Goal: Task Accomplishment & Management: Use online tool/utility

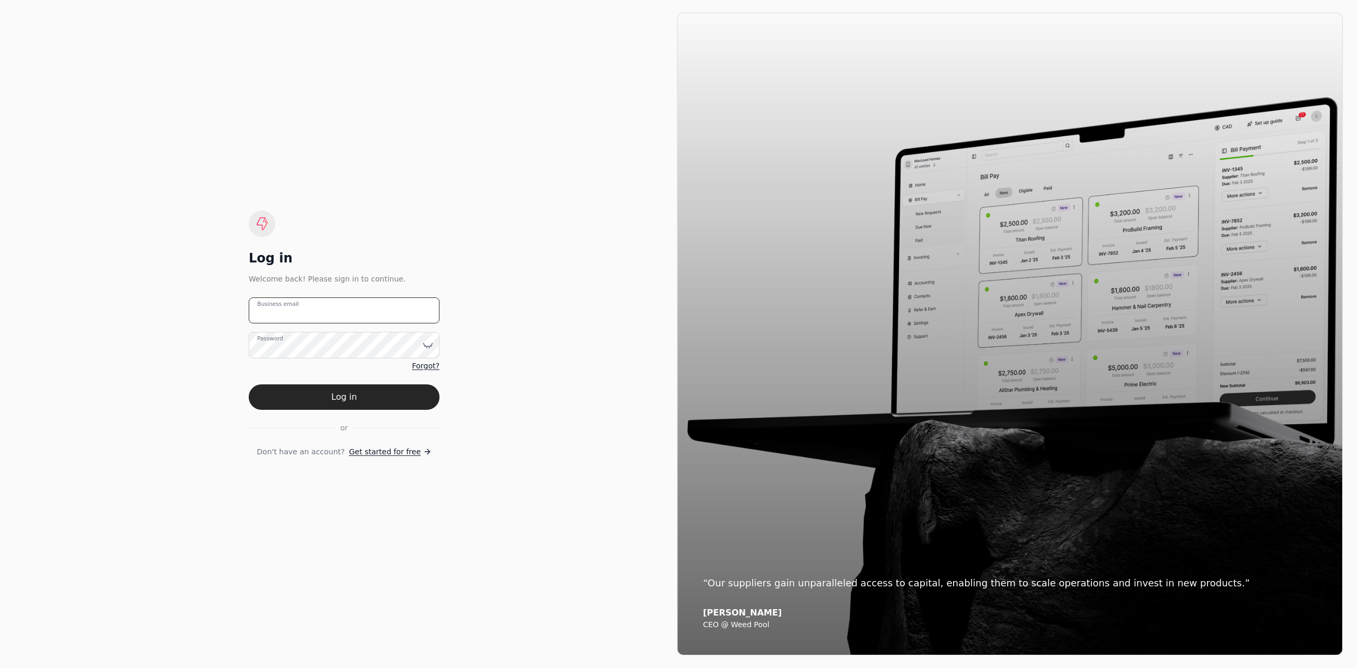
click at [357, 318] on email "Business email" at bounding box center [344, 310] width 191 height 26
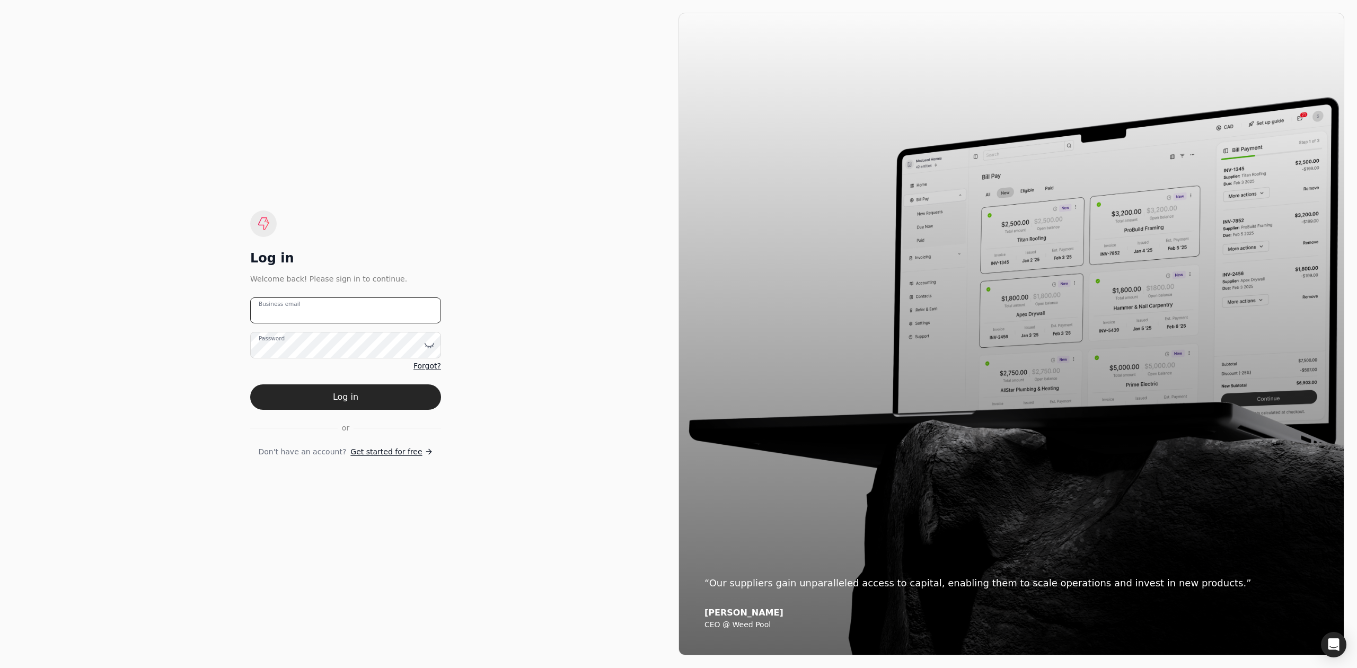
type email "[EMAIL_ADDRESS][DOMAIN_NAME]"
click at [250, 384] on button "Log in" at bounding box center [345, 396] width 191 height 25
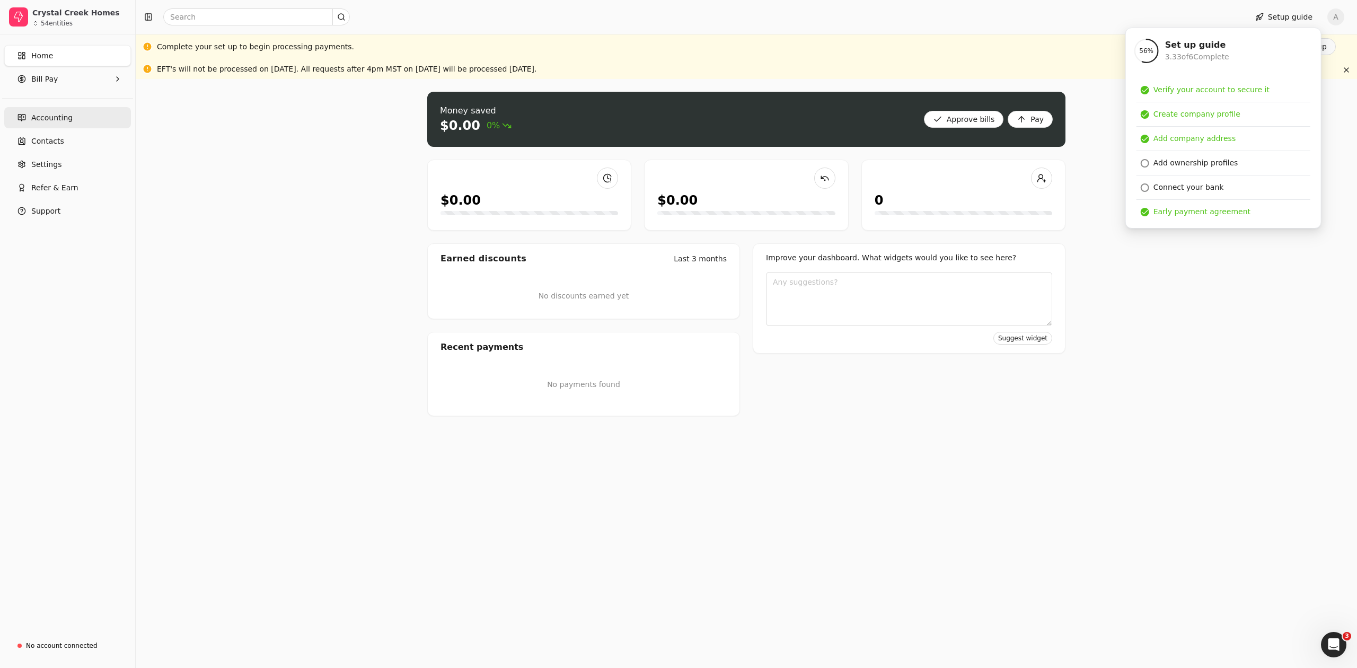
click at [55, 116] on span "Accounting" at bounding box center [51, 117] width 41 height 11
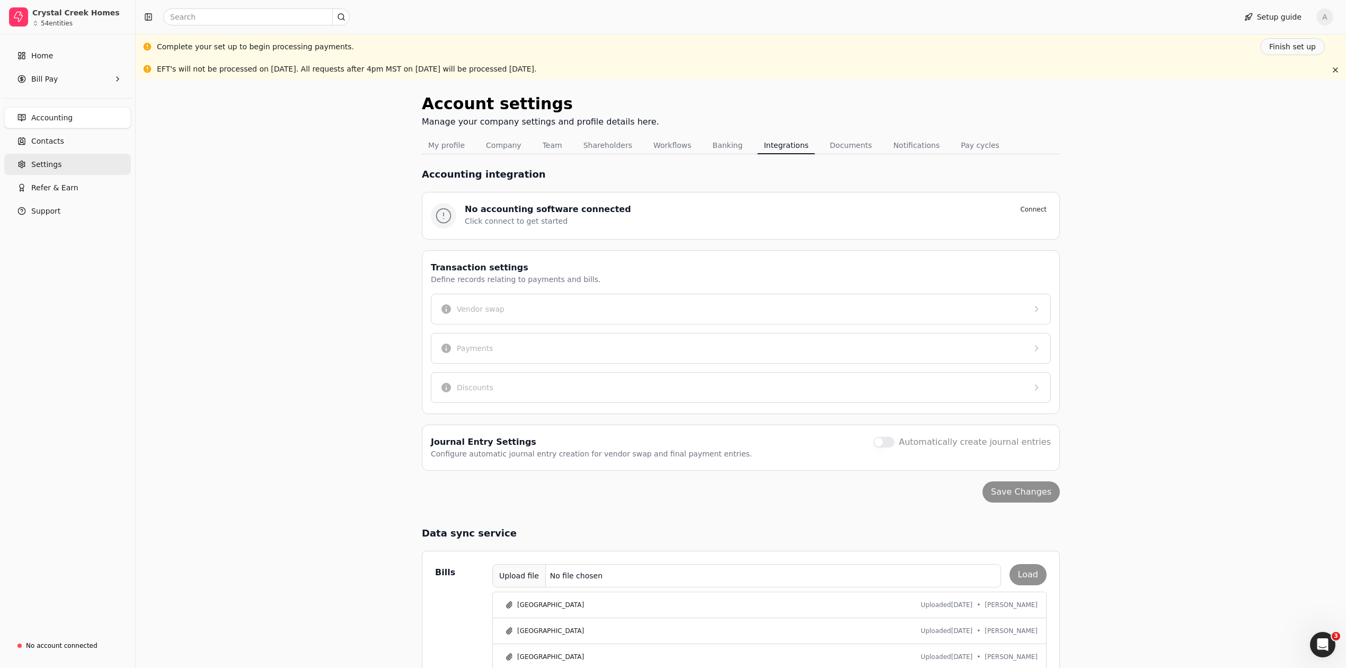
click at [53, 169] on span "Settings" at bounding box center [46, 164] width 30 height 11
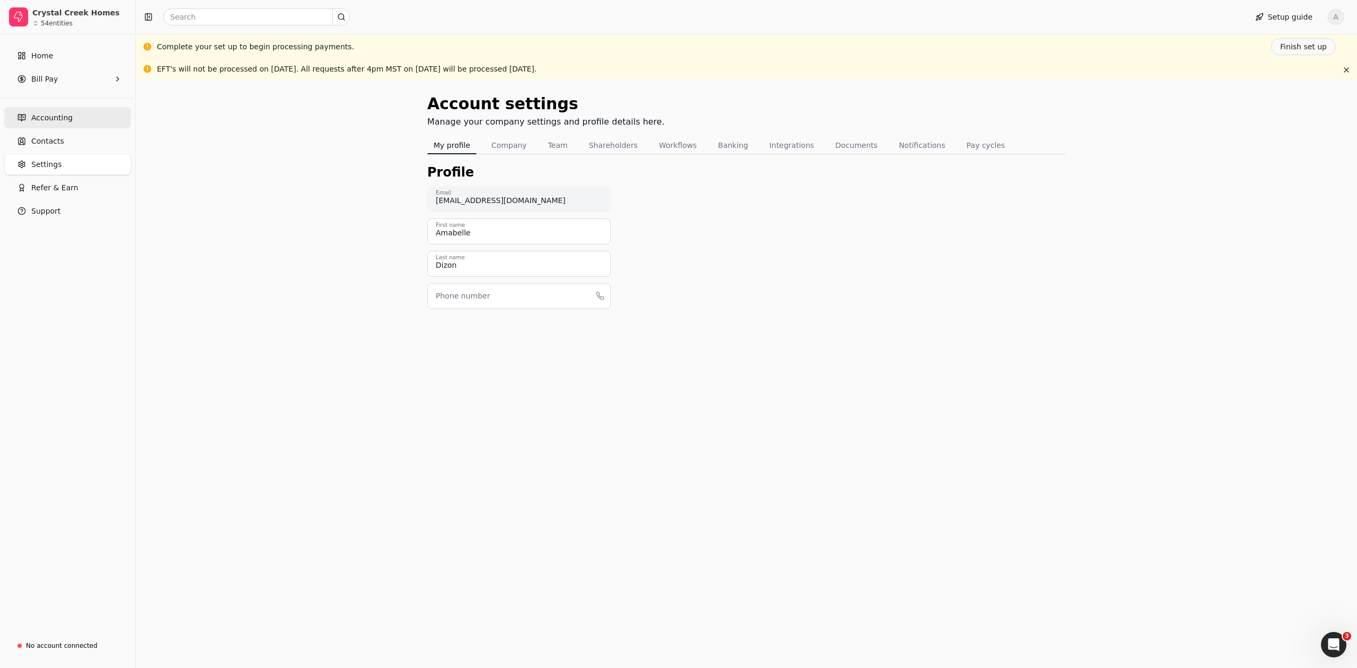
click at [47, 127] on link "Accounting" at bounding box center [67, 117] width 127 height 21
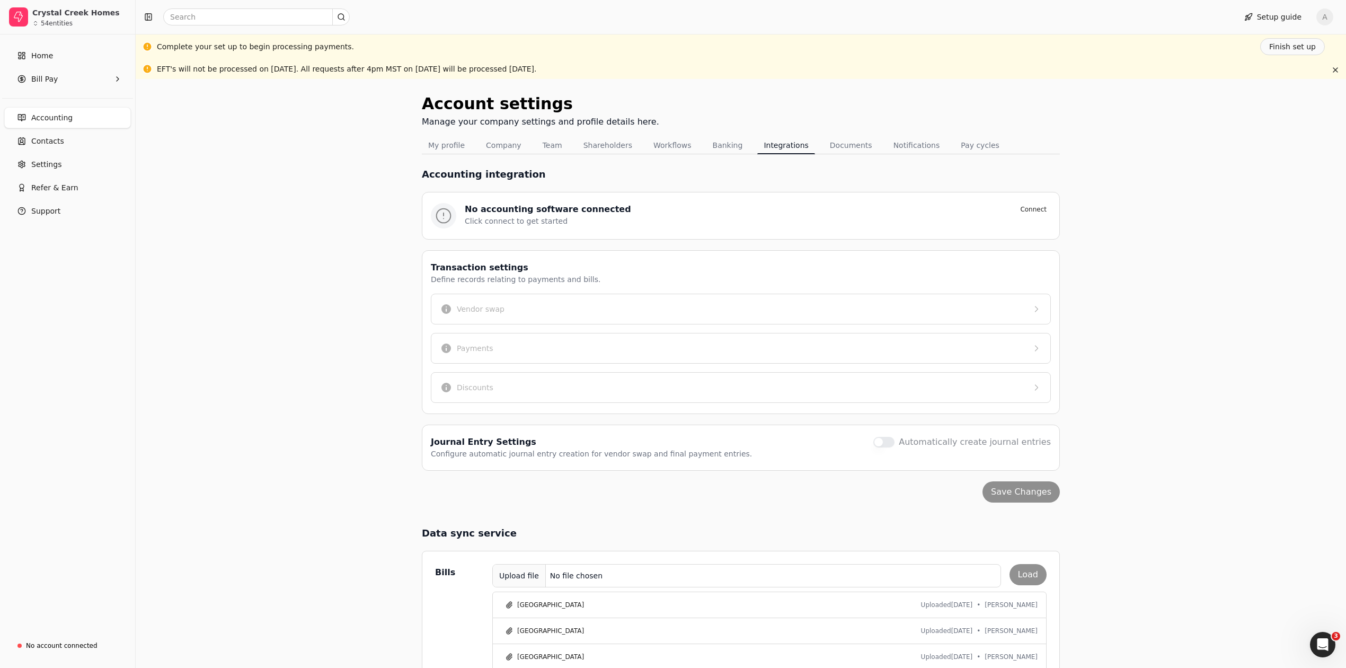
drag, startPoint x: 1029, startPoint y: 576, endPoint x: 995, endPoint y: 569, distance: 34.0
click at [1029, 576] on div "Upload file No file chosen Load" at bounding box center [769, 575] width 554 height 23
click at [505, 579] on div "Upload file" at bounding box center [519, 576] width 53 height 24
click at [1027, 576] on button "Load" at bounding box center [1028, 574] width 37 height 21
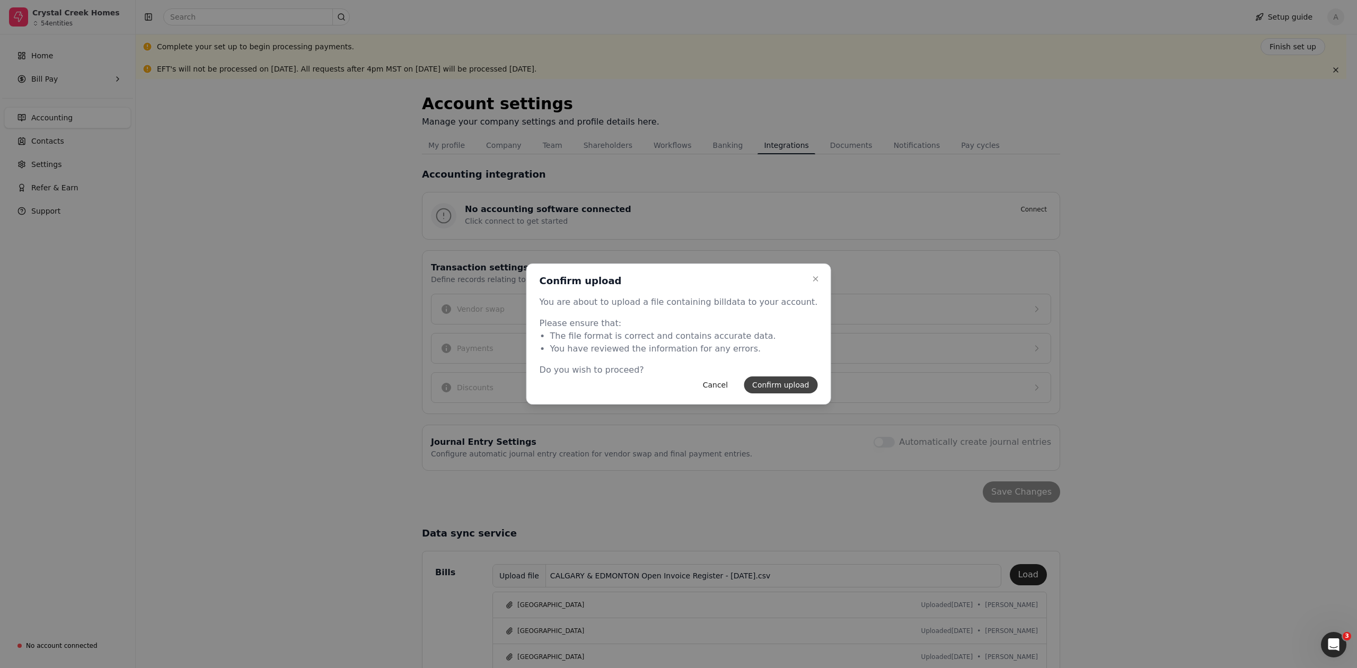
click at [773, 381] on button "Confirm upload" at bounding box center [781, 384] width 74 height 17
